Goal: Information Seeking & Learning: Learn about a topic

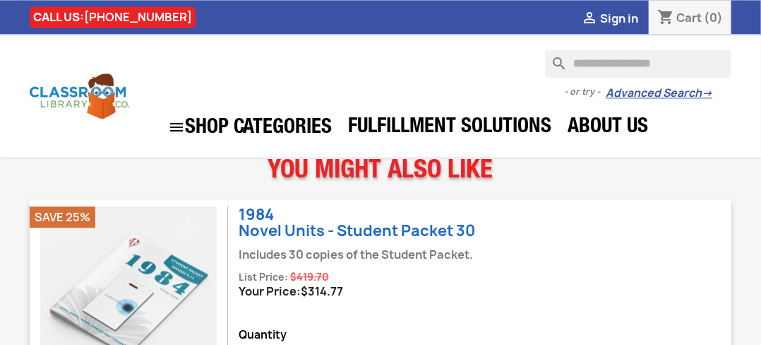
scroll to position [1118, 0]
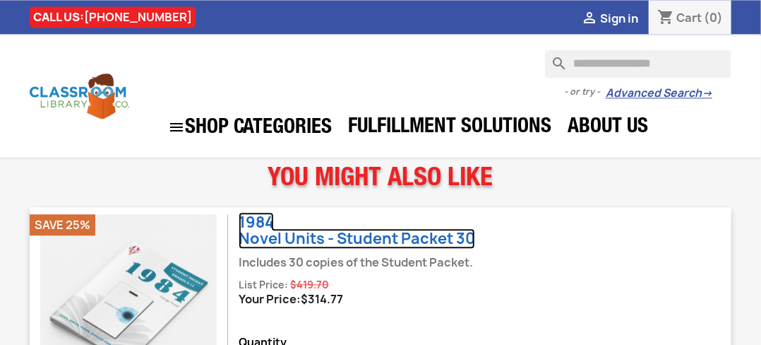
click at [389, 239] on link "1984 Novel Units - Student Packet 30" at bounding box center [357, 230] width 237 height 37
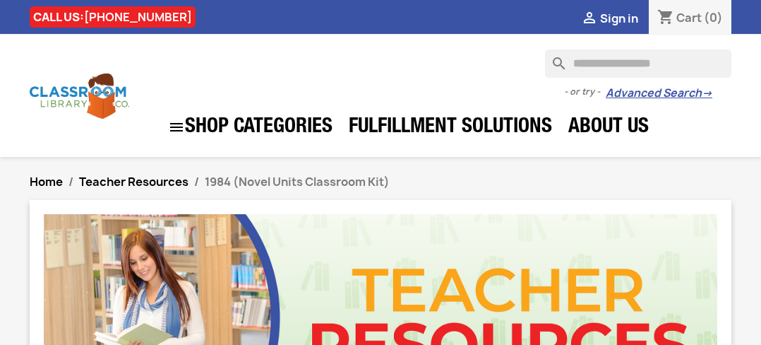
scroll to position [1118, 0]
